Goal: Information Seeking & Learning: Learn about a topic

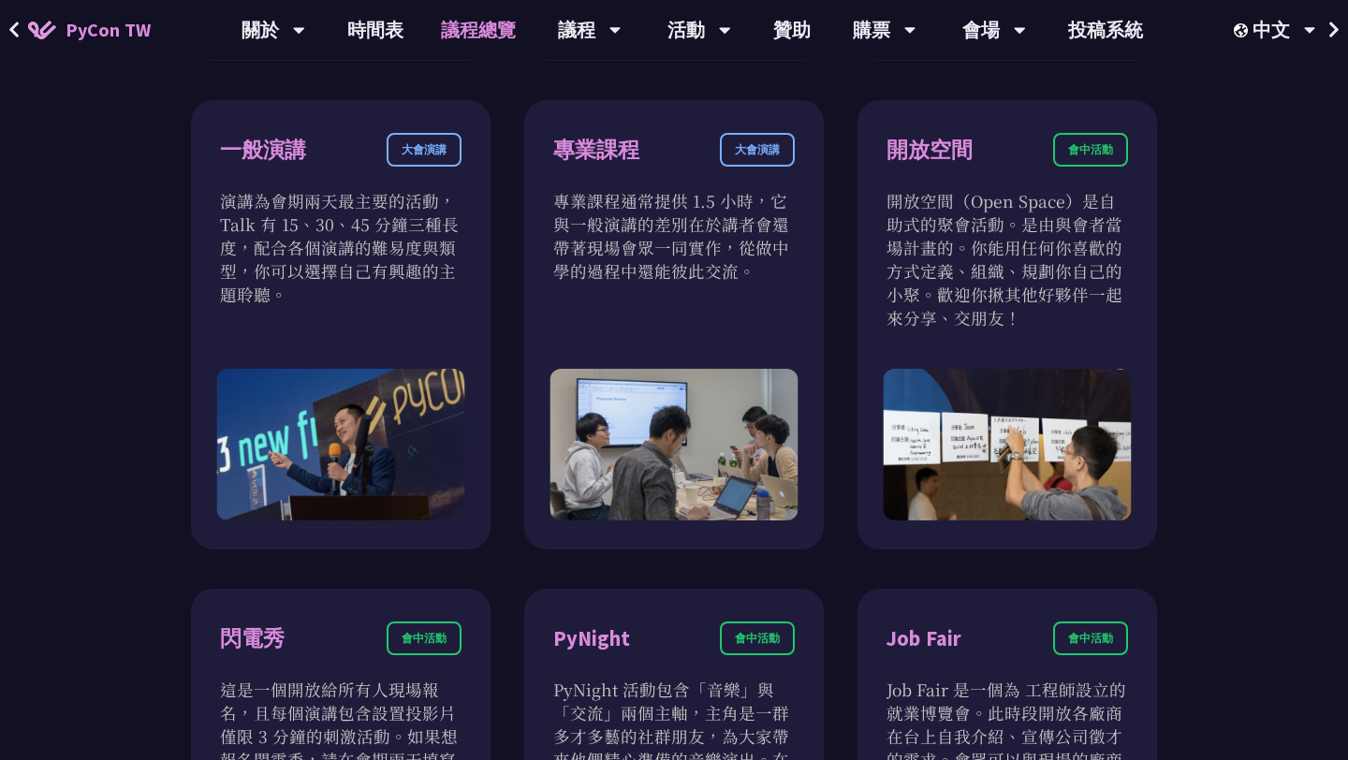
scroll to position [840, 0]
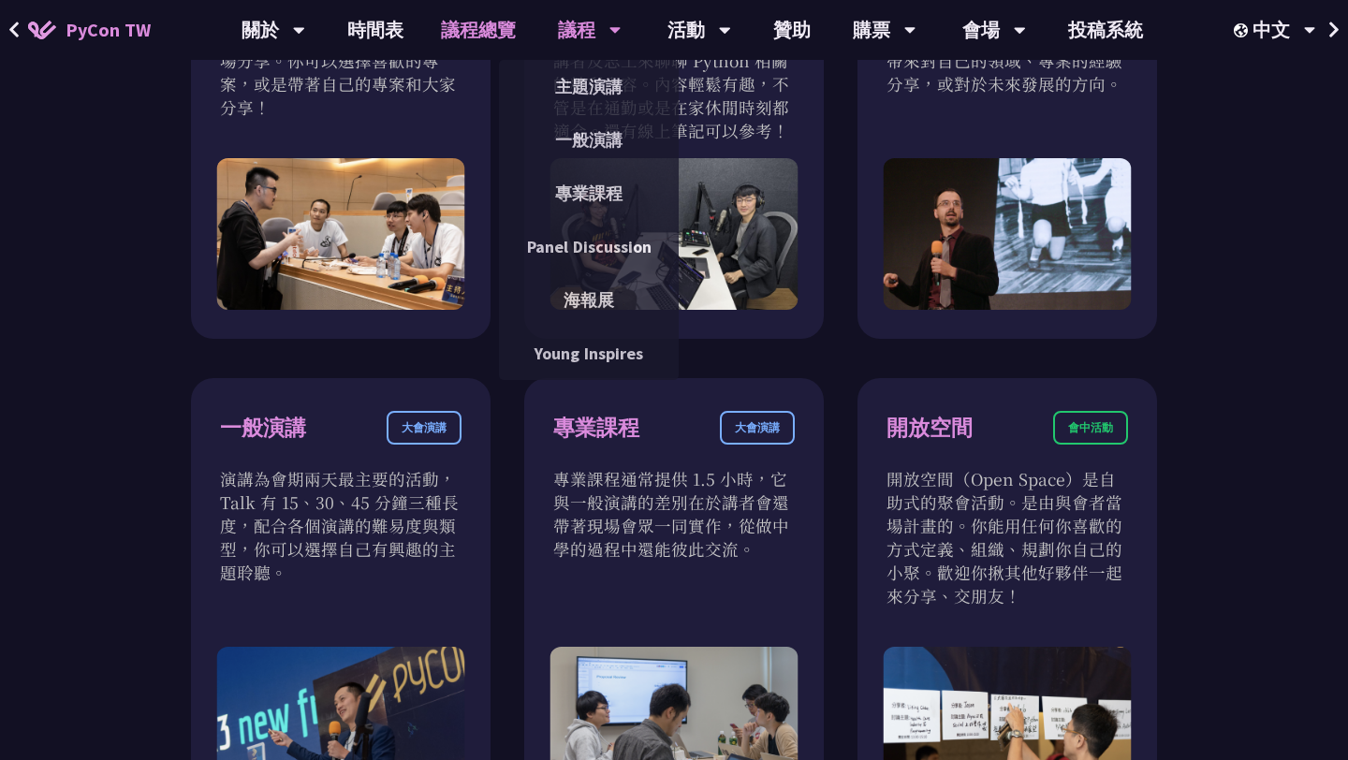
click at [577, 47] on div "議程" at bounding box center [590, 30] width 64 height 60
click at [577, 56] on div "議程" at bounding box center [590, 30] width 64 height 60
click at [578, 66] on link "主題演講" at bounding box center [589, 87] width 180 height 44
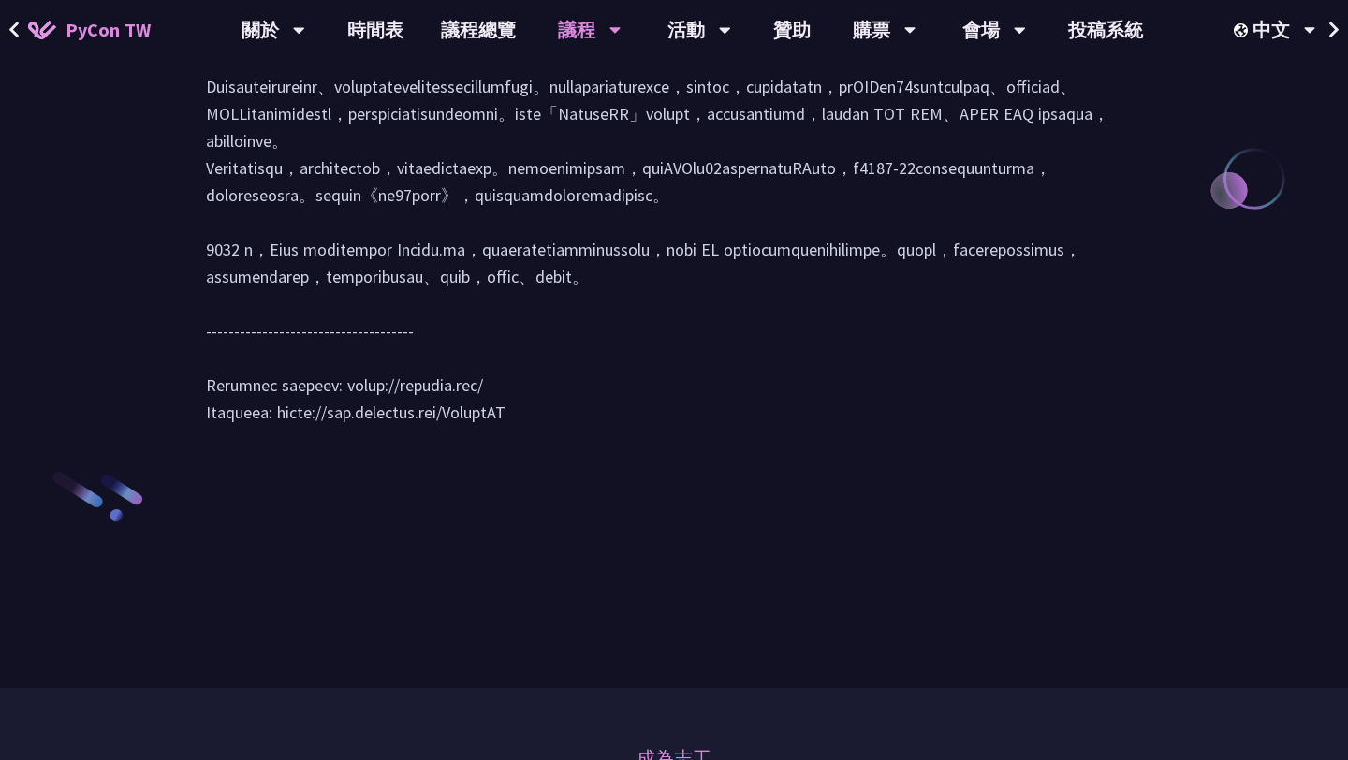
scroll to position [2662, 0]
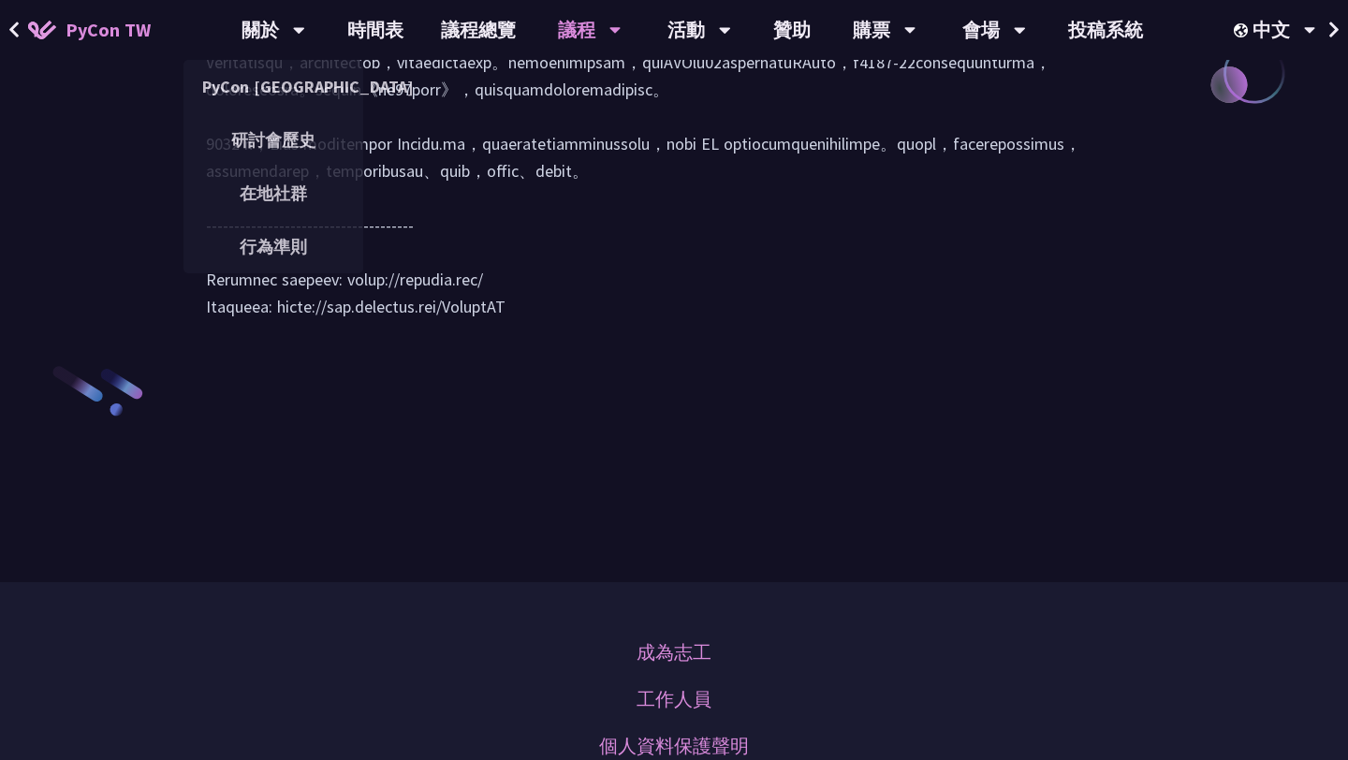
click at [98, 21] on span "PyCon TW" at bounding box center [108, 30] width 85 height 28
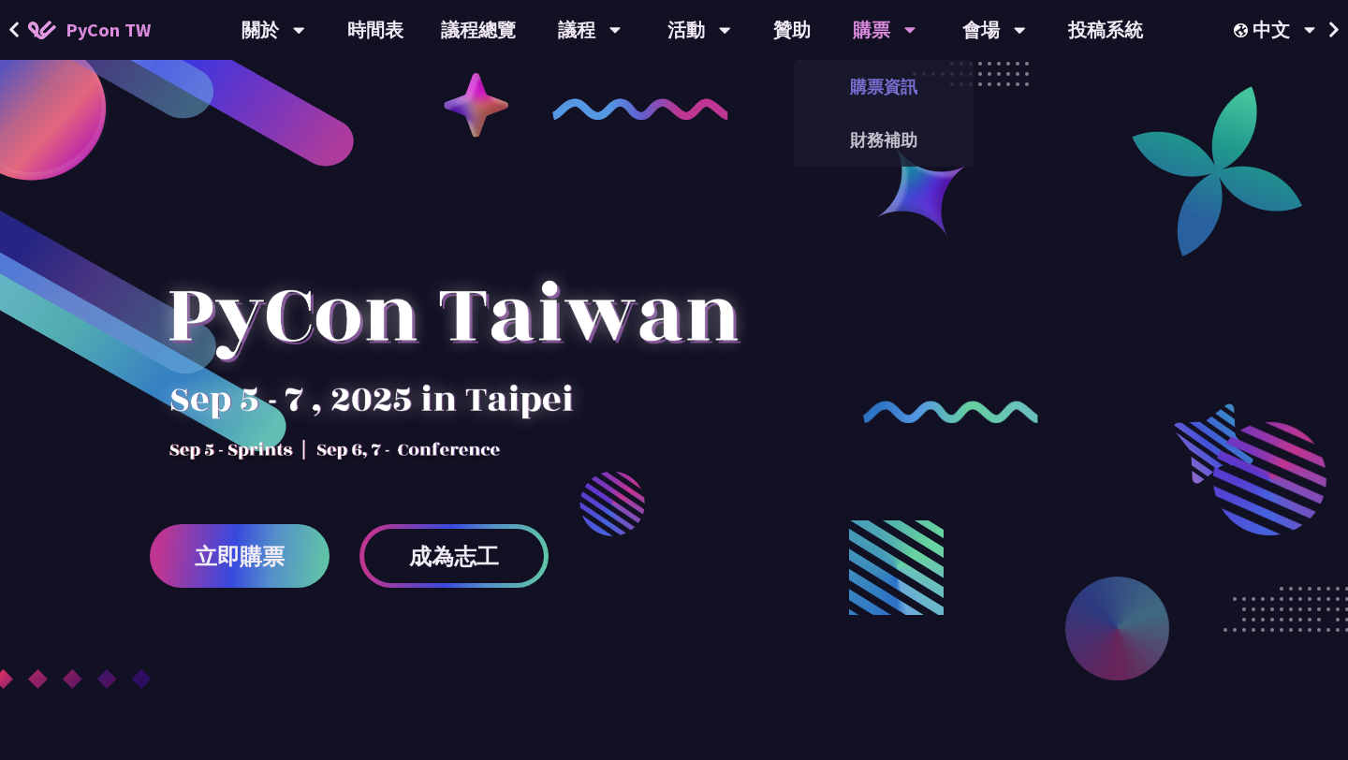
click at [894, 82] on link "購票資訊" at bounding box center [884, 87] width 180 height 44
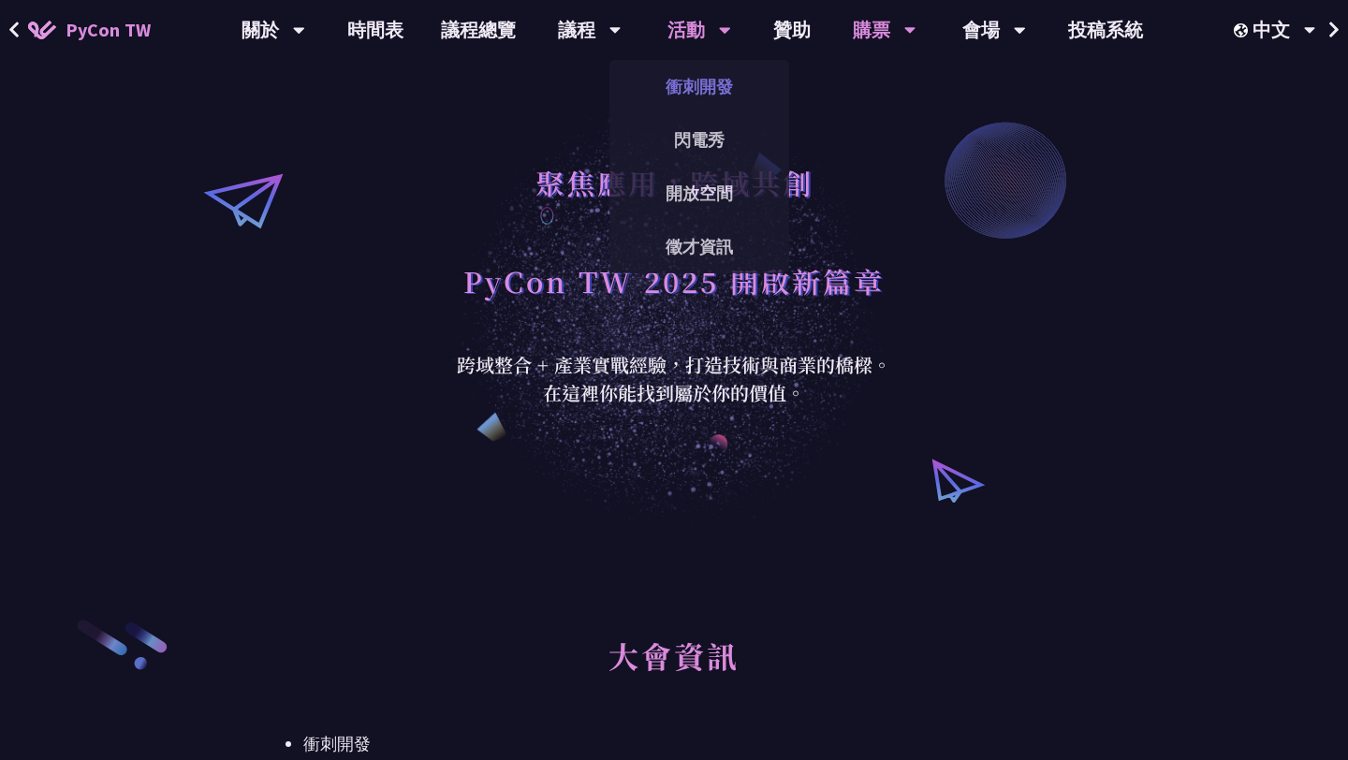
click at [692, 103] on link "衝刺開發" at bounding box center [699, 87] width 180 height 44
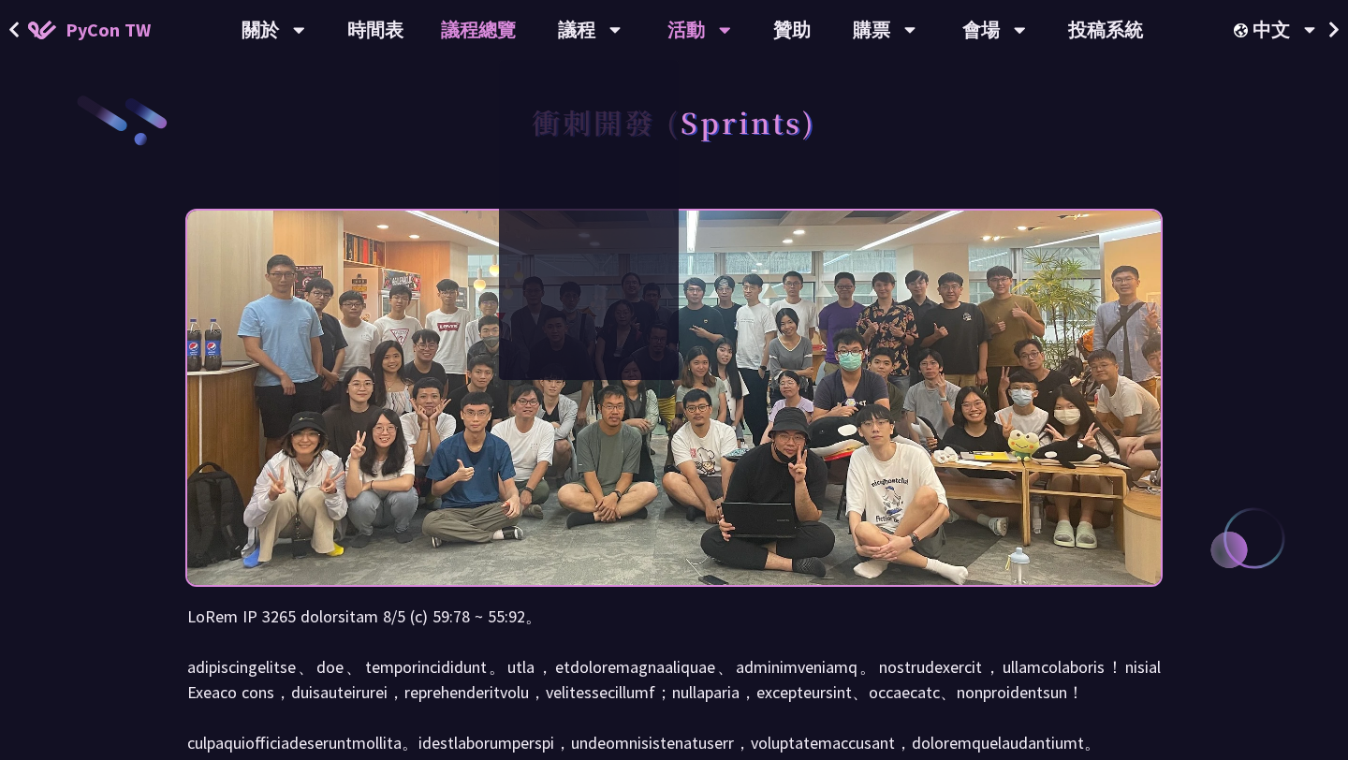
click at [493, 28] on link "議程總覽" at bounding box center [478, 30] width 112 height 60
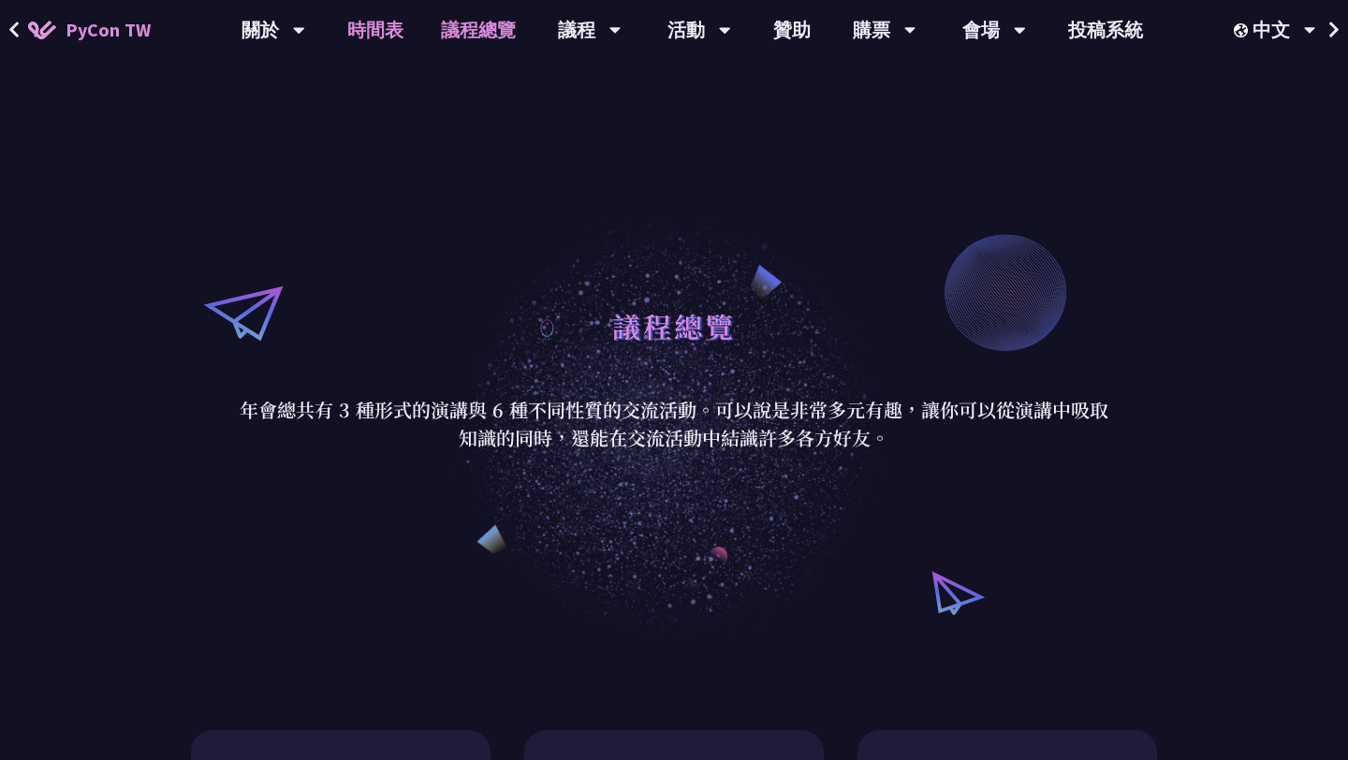
click at [377, 27] on link "時間表" at bounding box center [375, 30] width 94 height 60
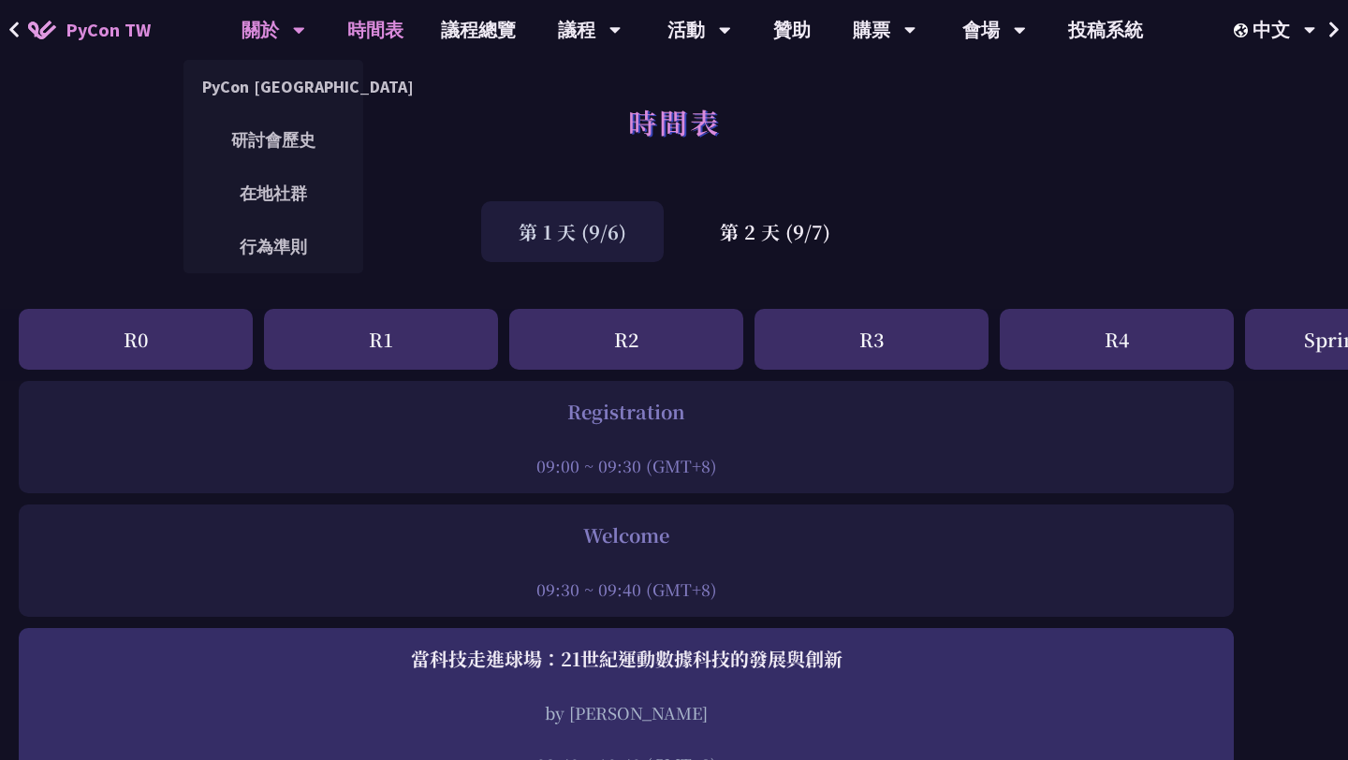
click at [282, 30] on div "關於" at bounding box center [273, 30] width 64 height 60
click at [336, 34] on link "時間表" at bounding box center [375, 30] width 94 height 60
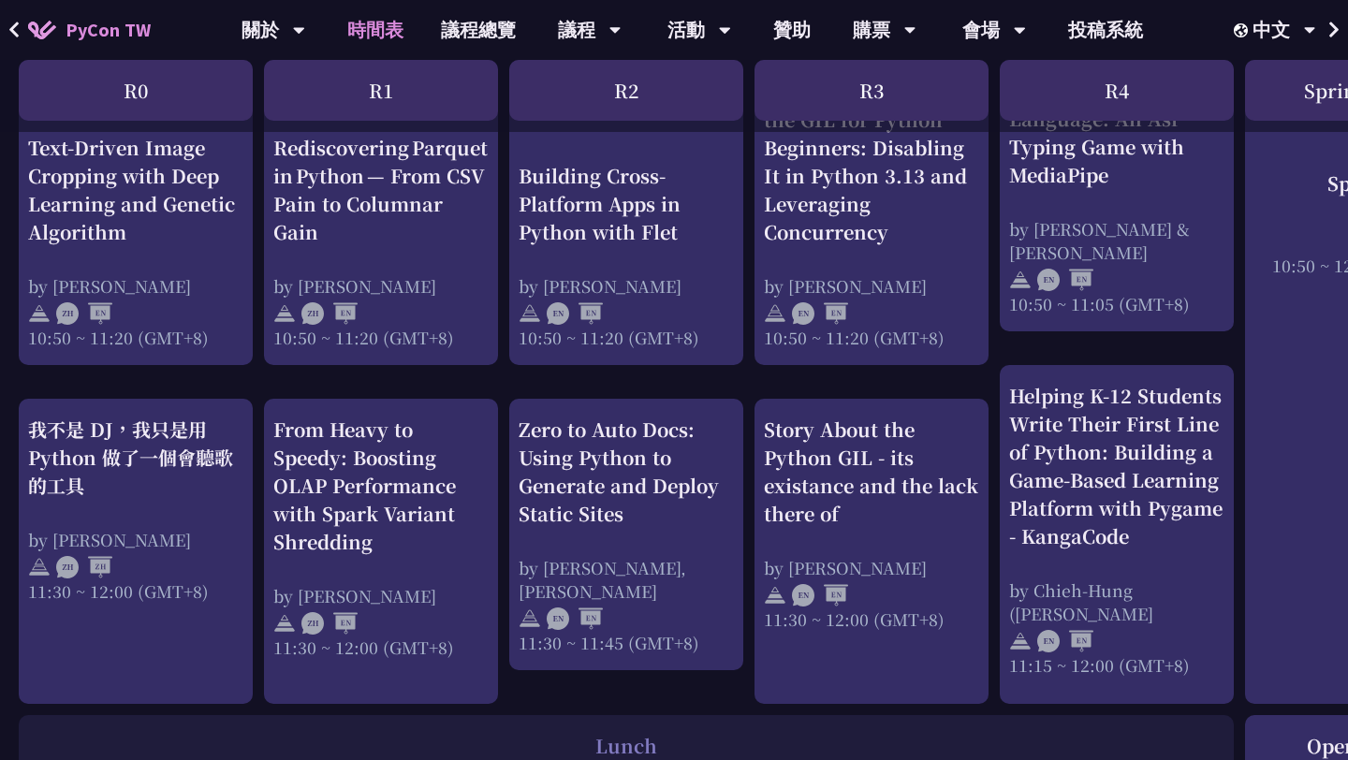
scroll to position [765, 640]
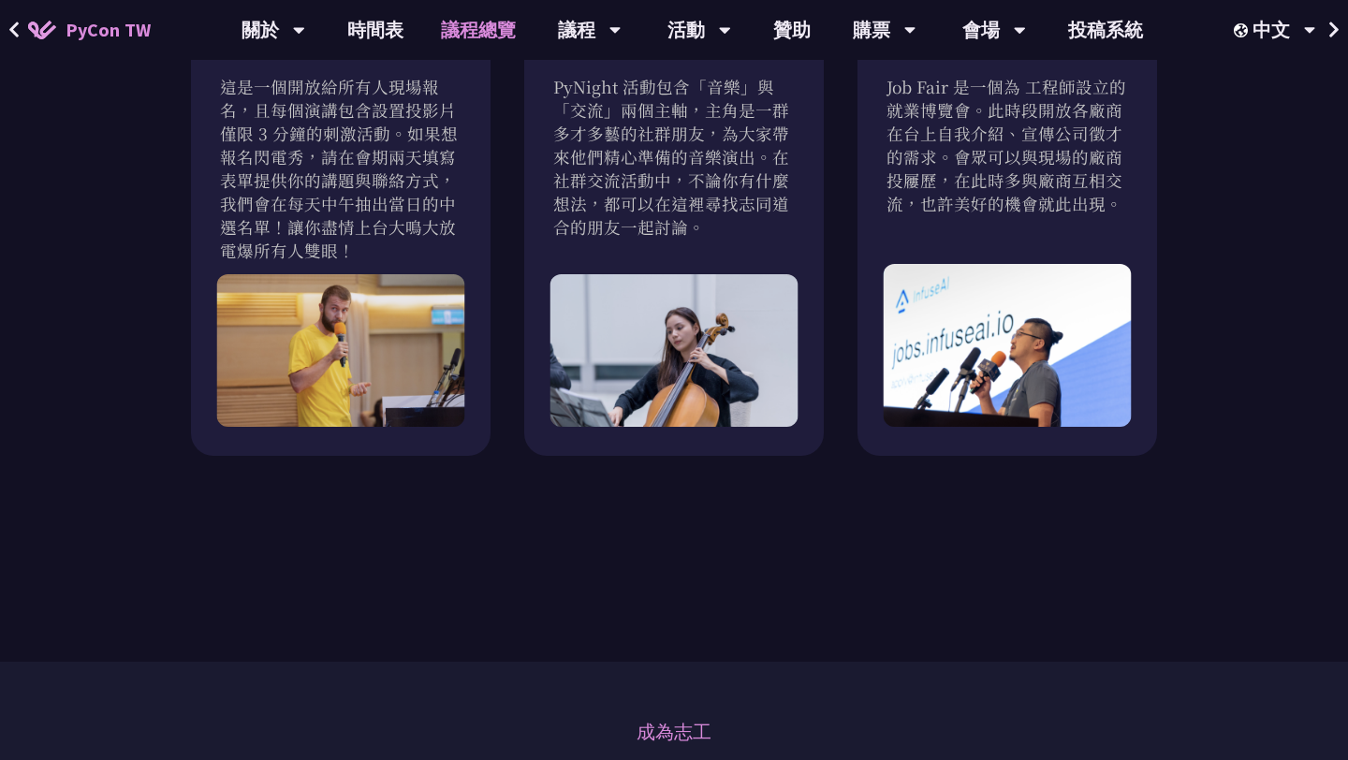
scroll to position [2317, 0]
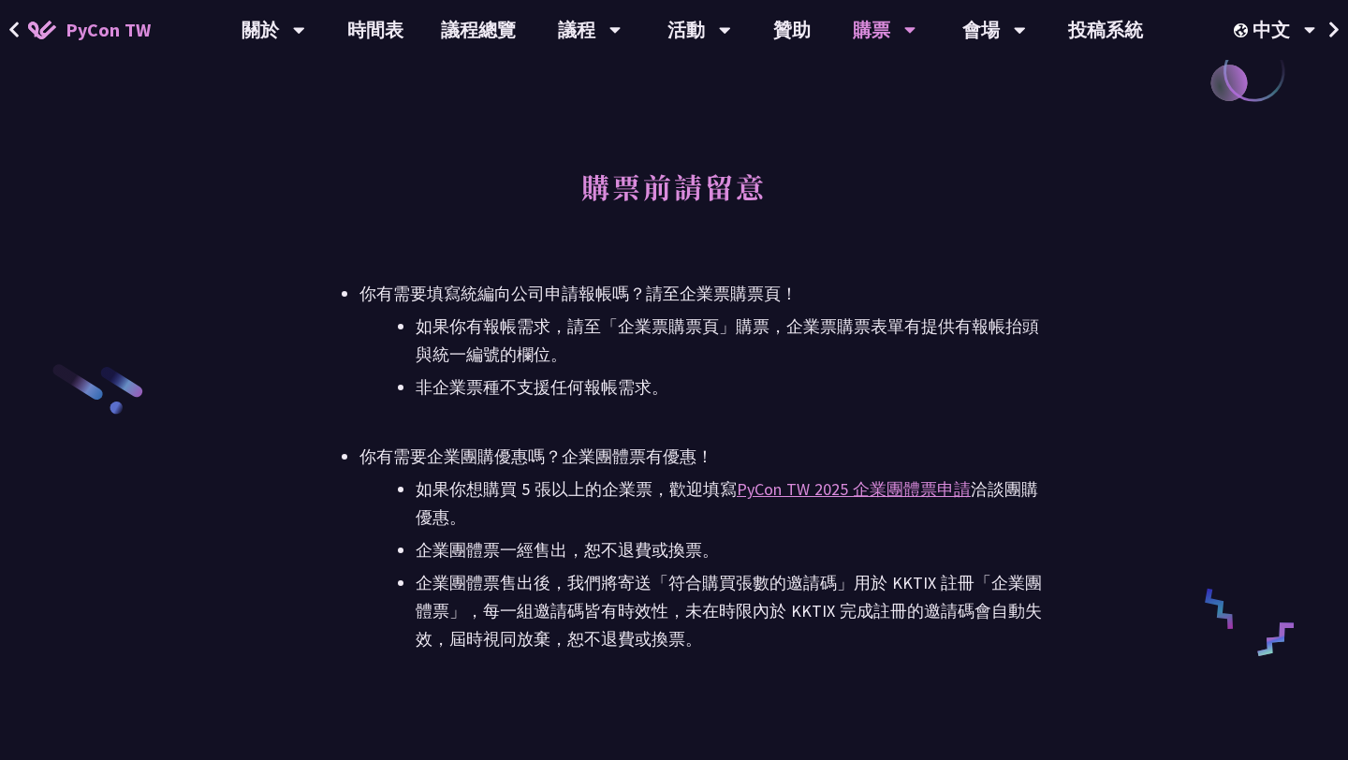
scroll to position [2670, 0]
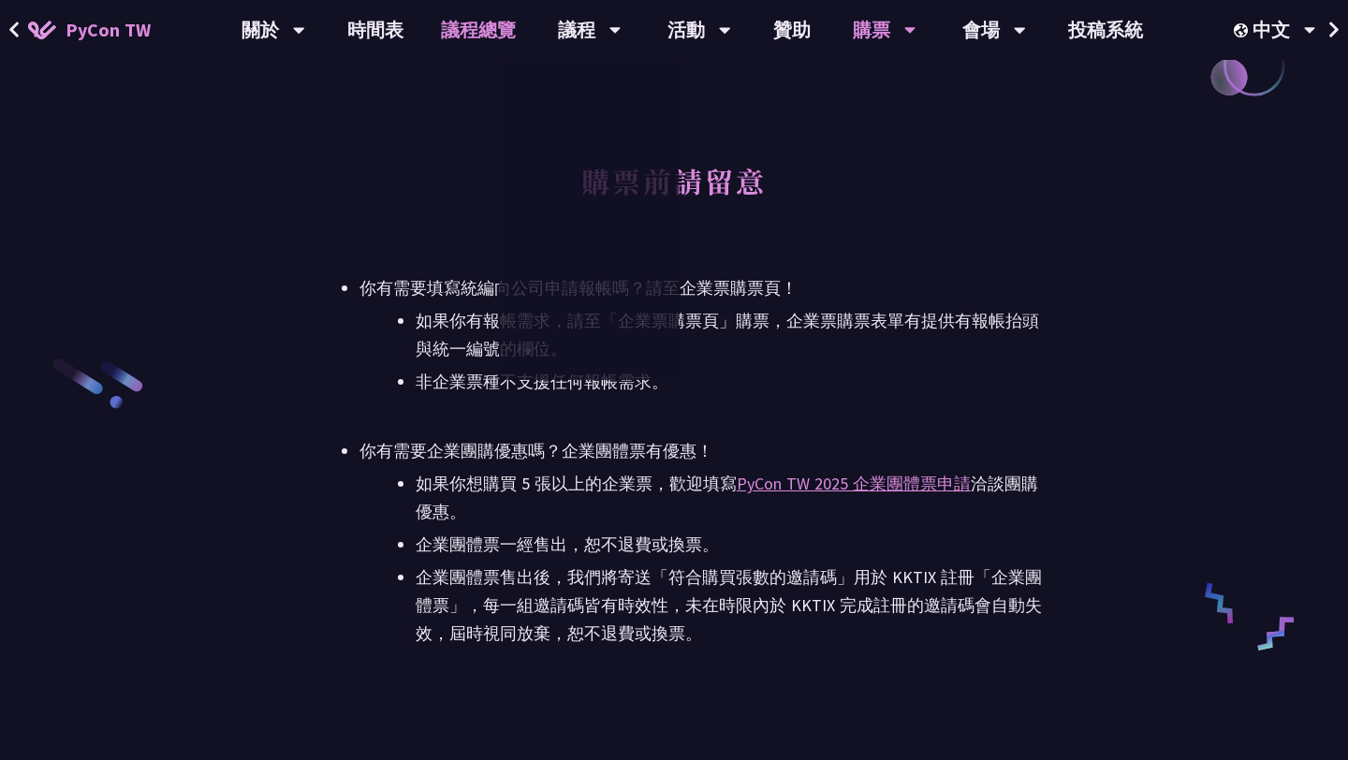
click at [451, 43] on link "議程總覽" at bounding box center [478, 30] width 112 height 60
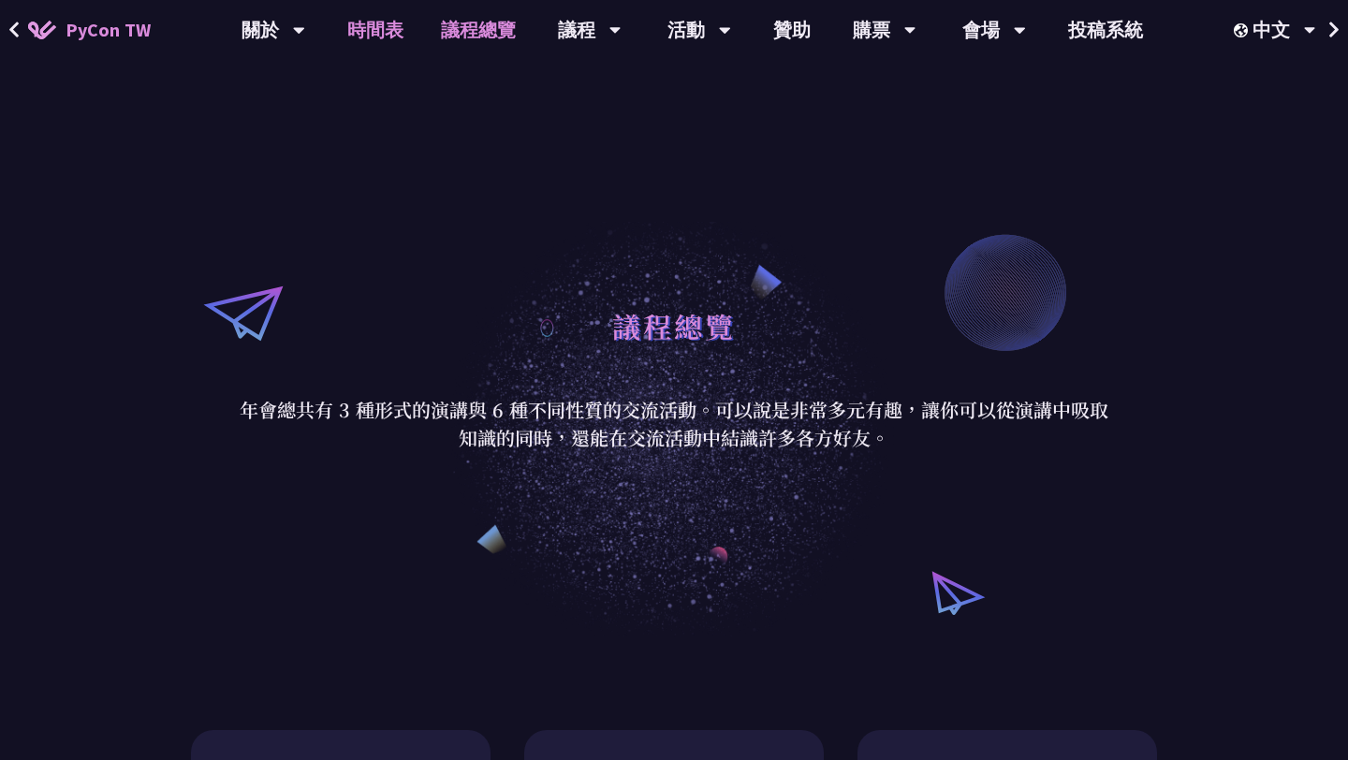
click at [386, 43] on link "時間表" at bounding box center [375, 30] width 94 height 60
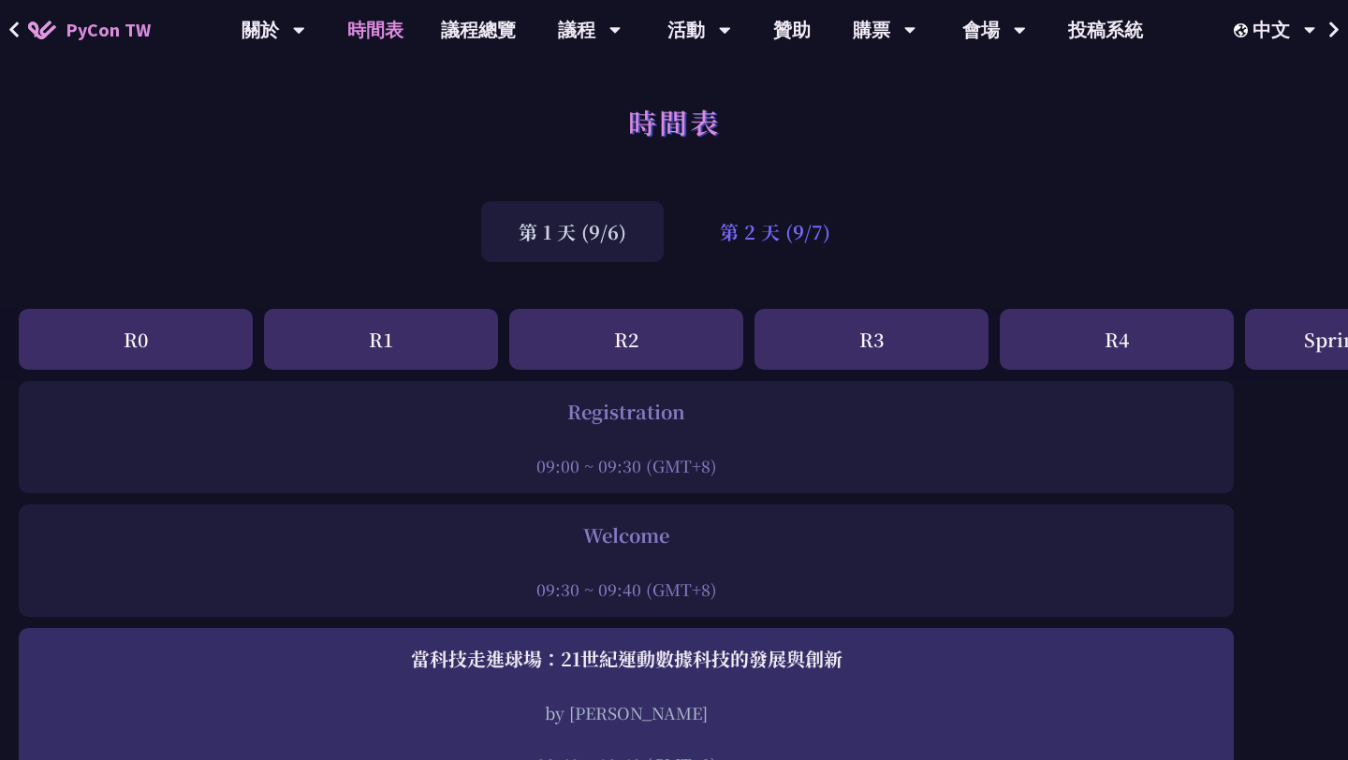
click at [790, 244] on div "第 2 天 (9/7)" at bounding box center [774, 231] width 185 height 61
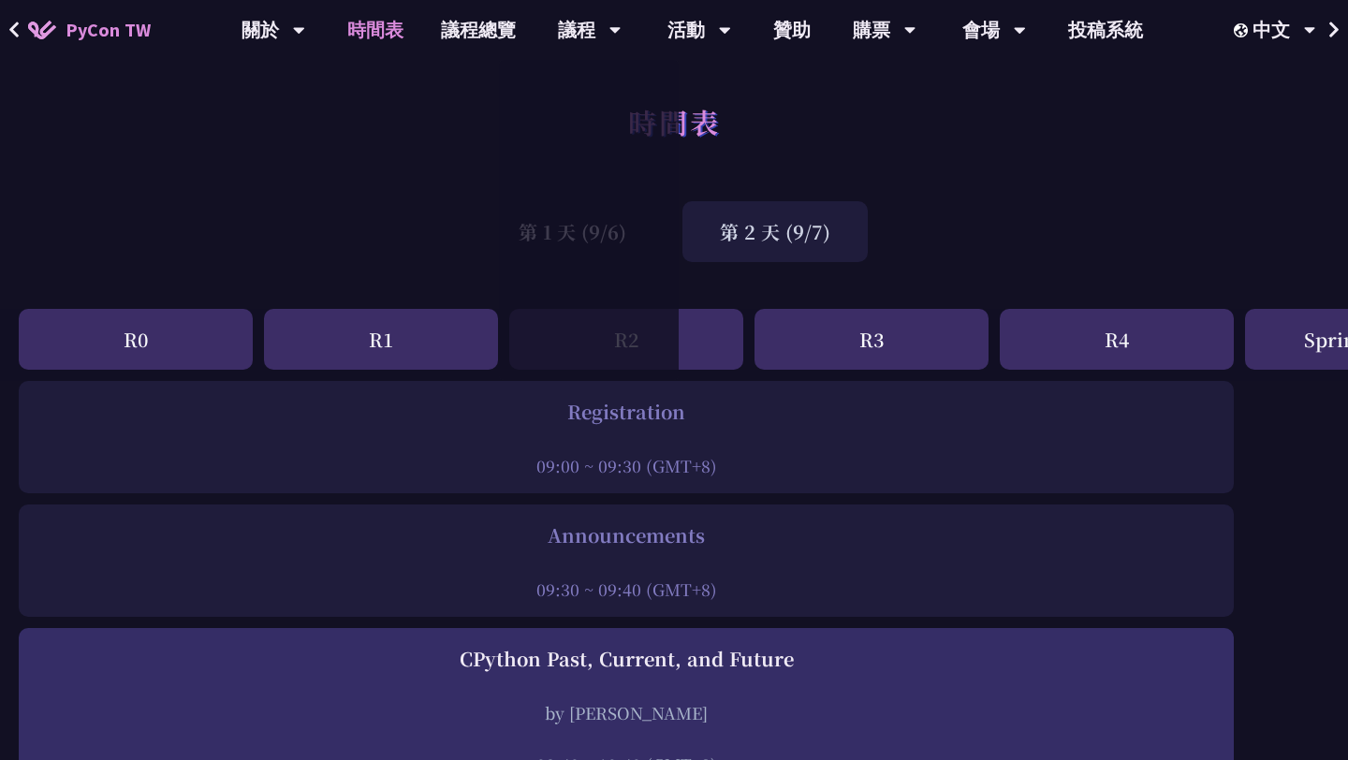
click at [376, 42] on link "時間表" at bounding box center [375, 30] width 94 height 60
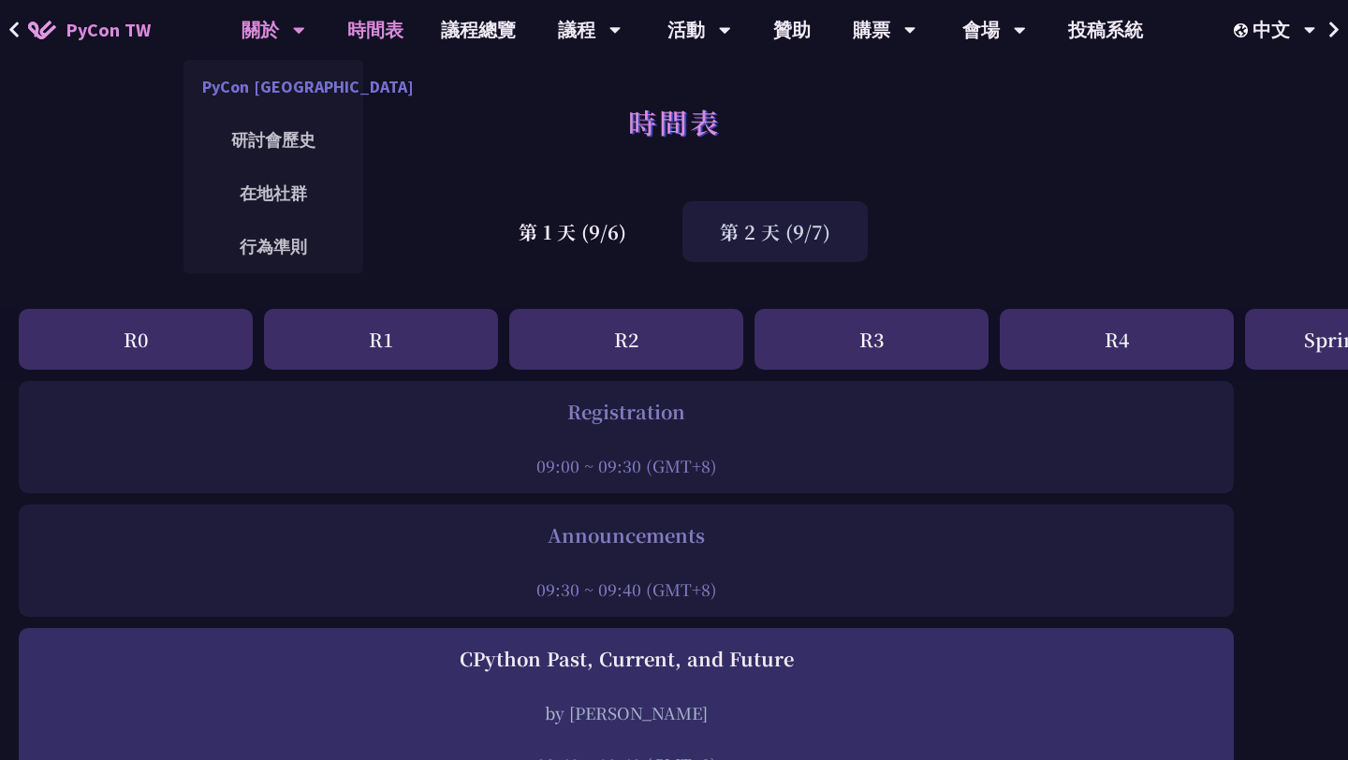
click at [268, 82] on link "PyCon [GEOGRAPHIC_DATA]" at bounding box center [273, 87] width 180 height 44
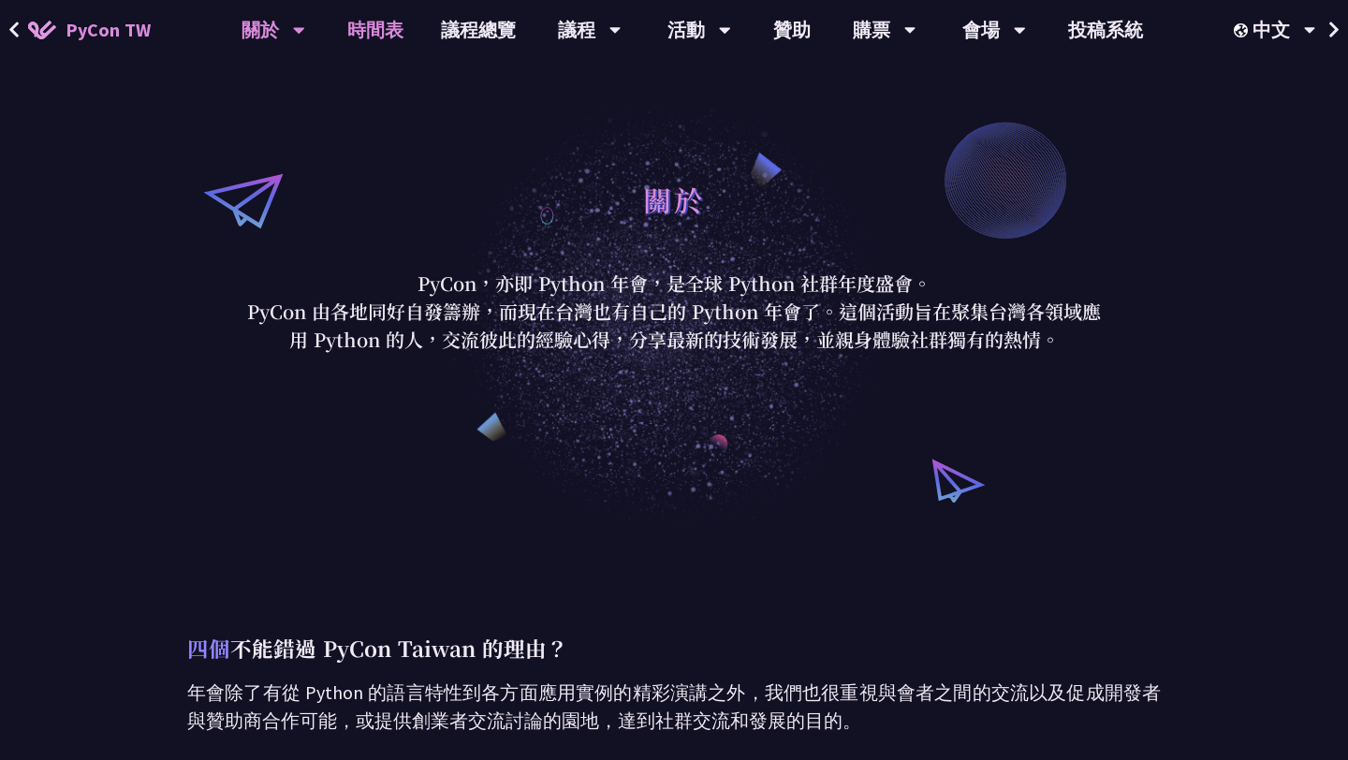
click at [346, 39] on link "時間表" at bounding box center [375, 30] width 94 height 60
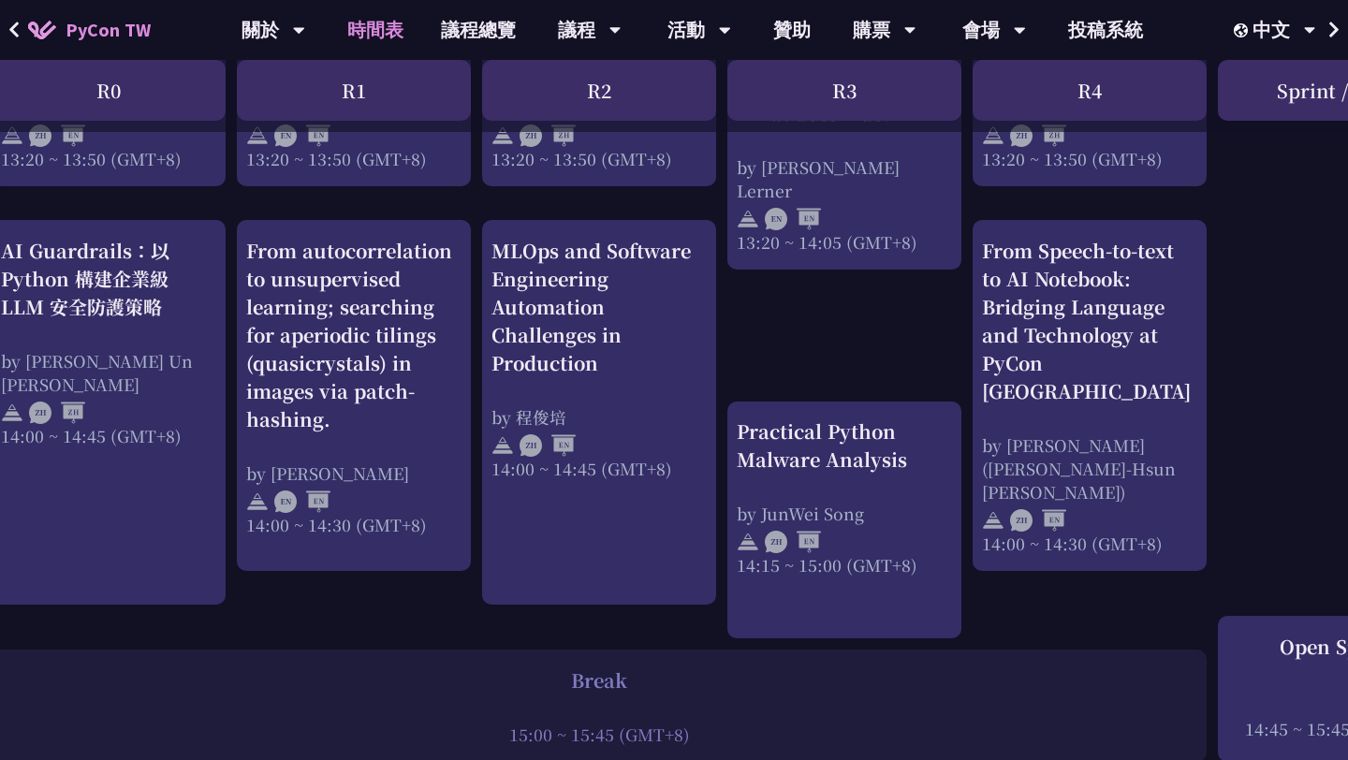
scroll to position [1769, 32]
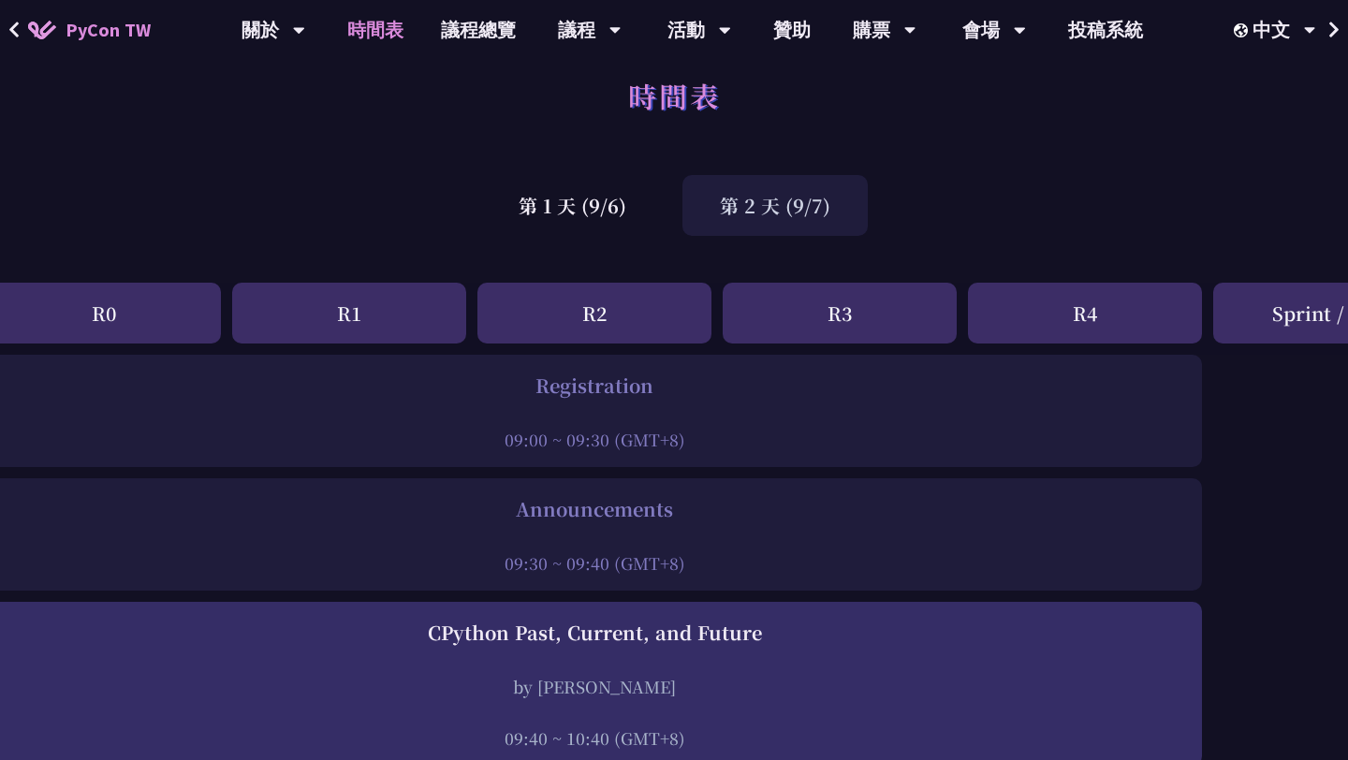
scroll to position [0, 32]
